Goal: Transaction & Acquisition: Subscribe to service/newsletter

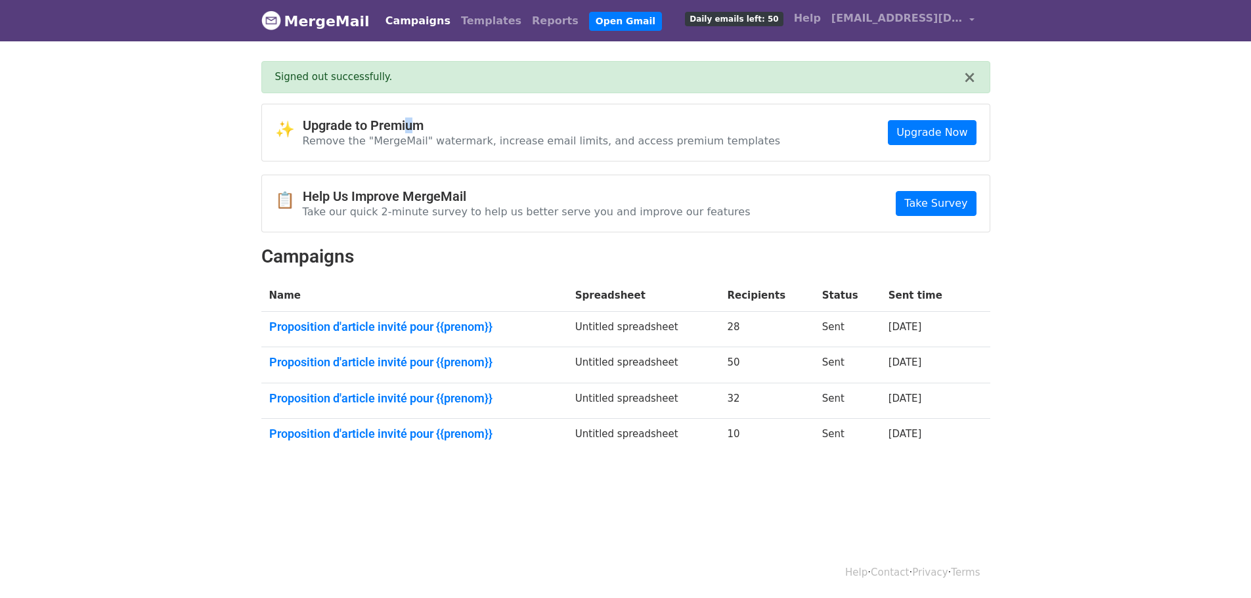
click at [411, 122] on h4 "Upgrade to Premium" at bounding box center [542, 126] width 478 height 16
drag, startPoint x: 756, startPoint y: 121, endPoint x: 745, endPoint y: 116, distance: 12.3
click at [749, 119] on div "✨ Upgrade to Premium Remove the "MergeMail" watermark, increase email limits, a…" at bounding box center [626, 132] width 728 height 56
click at [924, 125] on link "Upgrade Now" at bounding box center [932, 132] width 88 height 25
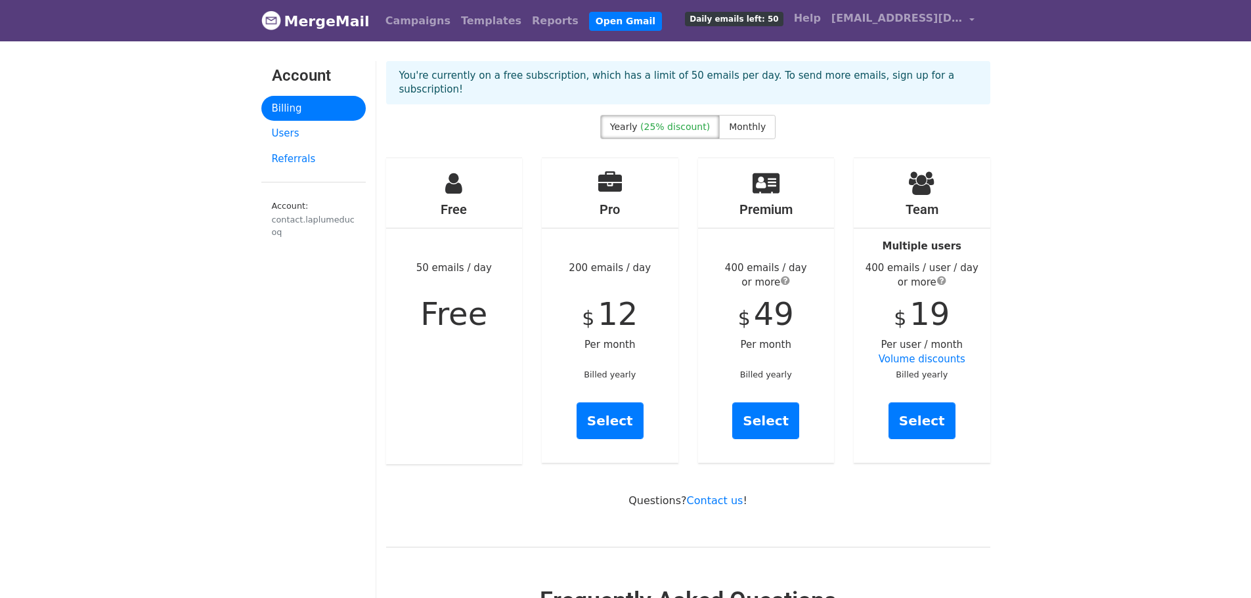
click at [650, 115] on label "Yearly (25% discount)" at bounding box center [660, 127] width 120 height 24
click at [731, 115] on label "Monthly" at bounding box center [747, 127] width 56 height 24
click at [659, 115] on label "Yearly (25% discount)" at bounding box center [660, 127] width 120 height 24
click at [729, 115] on label "Monthly" at bounding box center [747, 127] width 56 height 24
